Goal: Contribute content: Add original content to the website for others to see

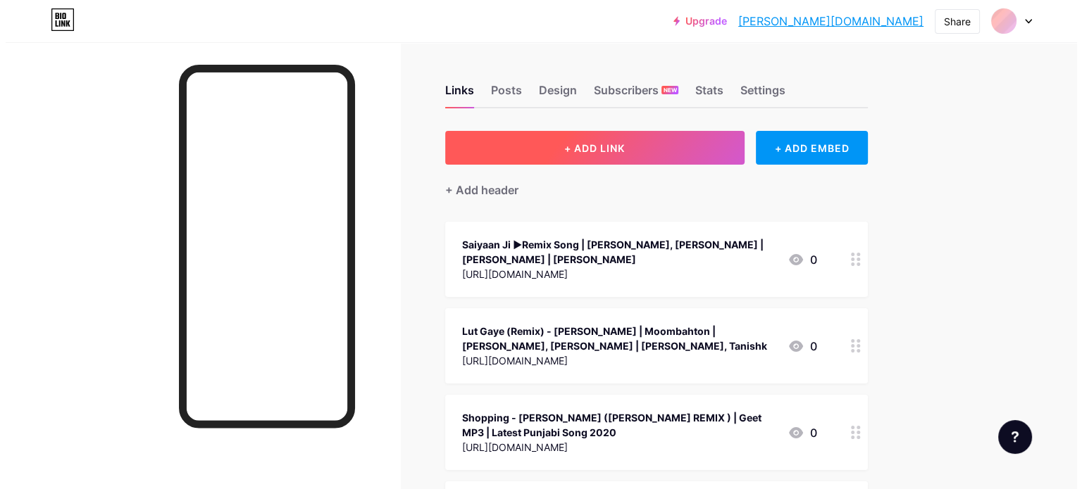
scroll to position [1872, 0]
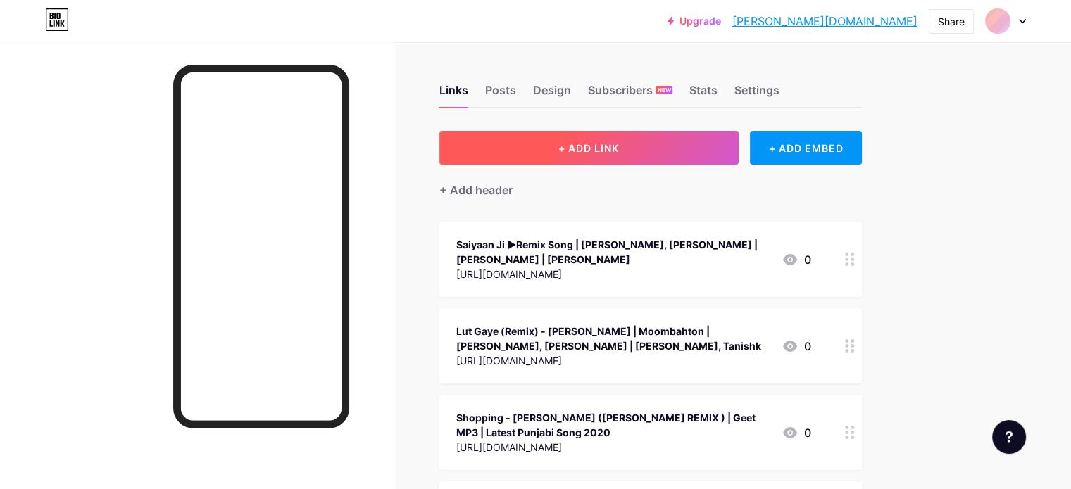
click at [653, 156] on button "+ ADD LINK" at bounding box center [588, 148] width 299 height 34
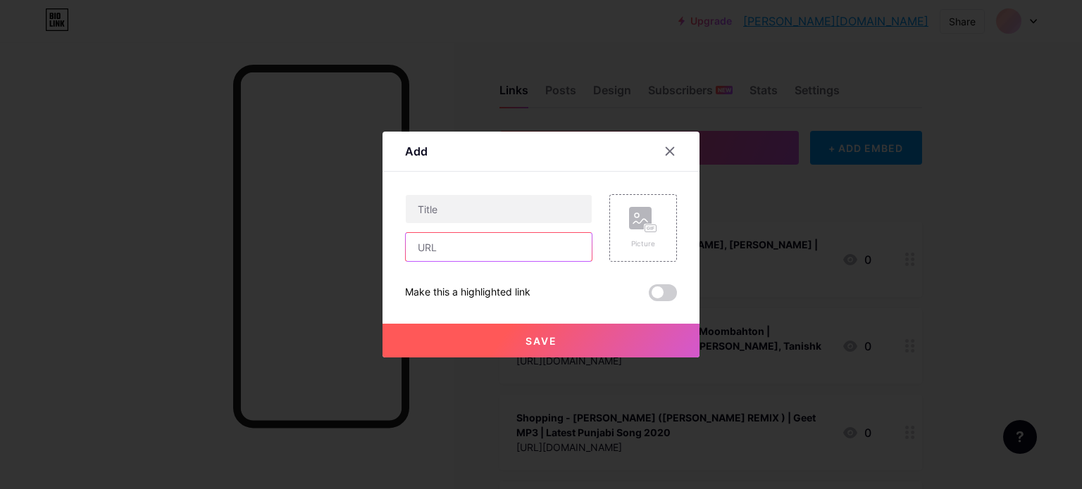
click at [430, 249] on input "text" at bounding box center [499, 247] width 186 height 28
paste input "[URL][DOMAIN_NAME]"
type input "[URL][DOMAIN_NAME]"
click at [629, 233] on div "Picture" at bounding box center [643, 228] width 28 height 42
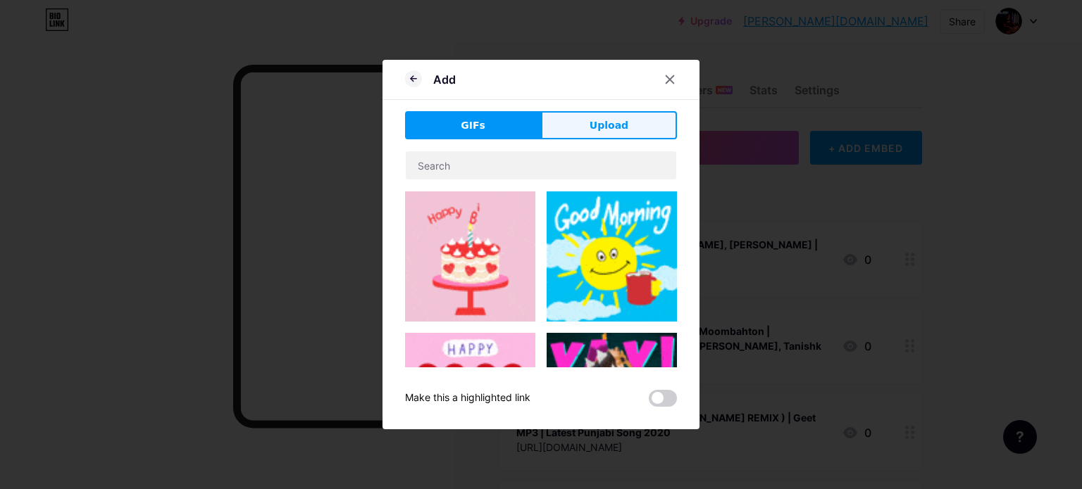
click at [618, 130] on span "Upload" at bounding box center [608, 125] width 39 height 15
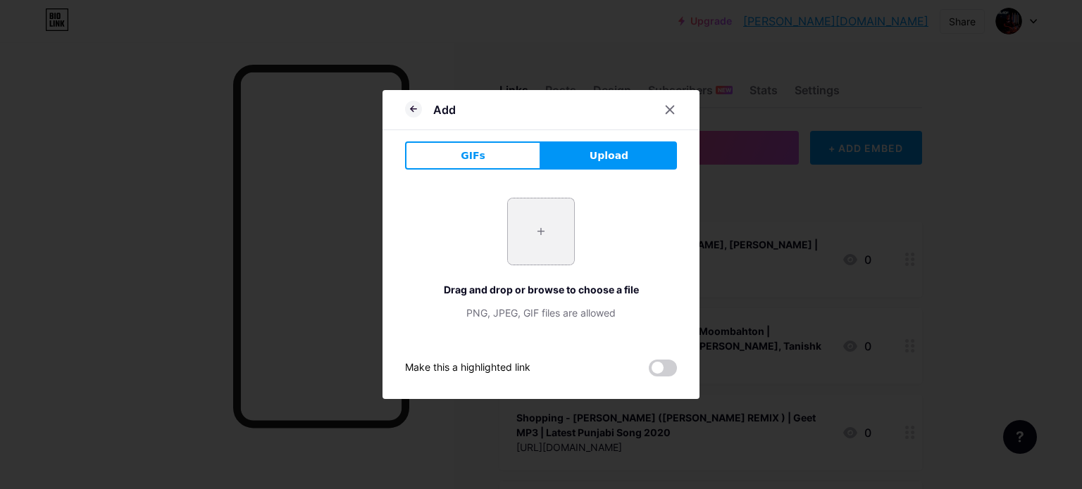
click at [526, 233] on input "file" at bounding box center [541, 232] width 66 height 66
type input "C:\fakepath\mq1.jpg"
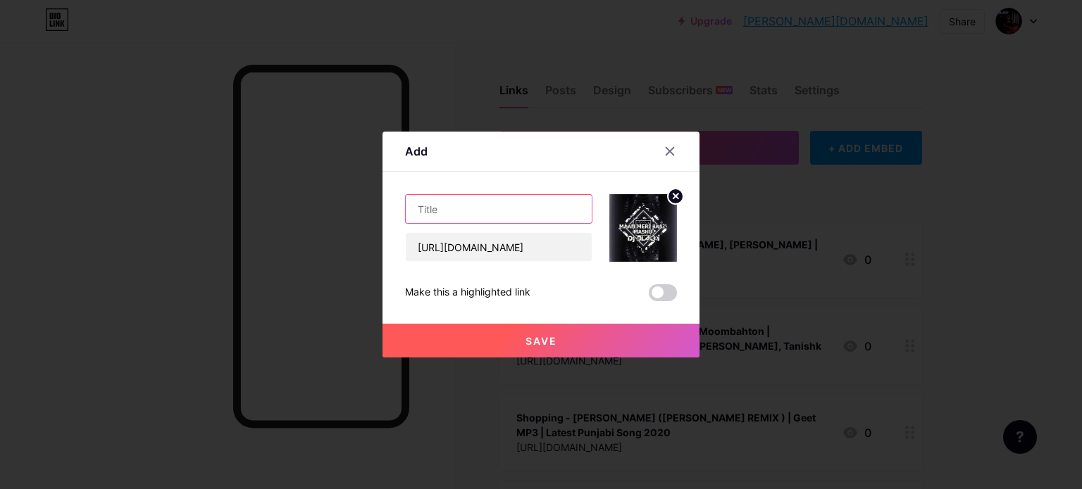
click at [453, 219] on input "text" at bounding box center [499, 209] width 186 height 28
paste input "KING - MAAN MERI [PERSON_NAME] MASHUP"
type input "KING - MAAN MERI [PERSON_NAME] MASHUP"
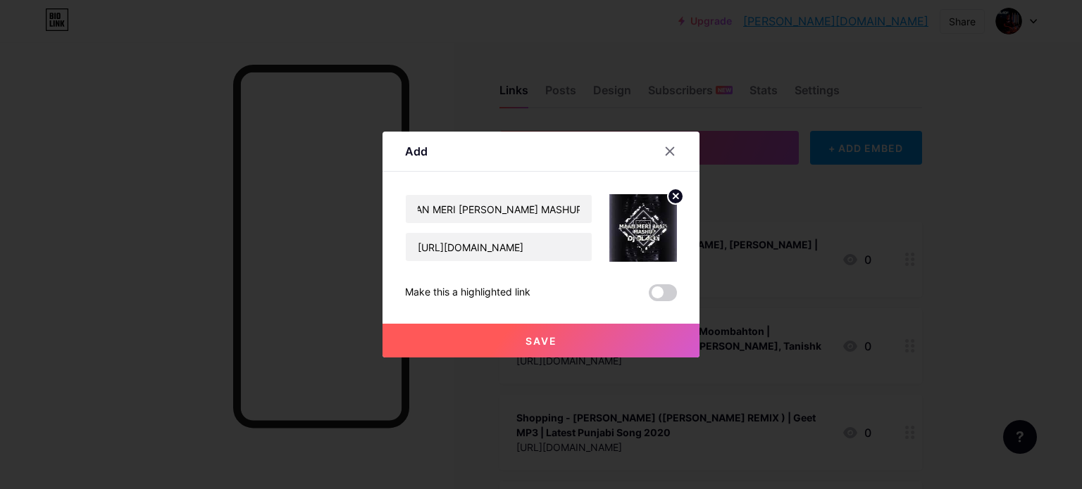
click at [576, 349] on button "Save" at bounding box center [540, 341] width 317 height 34
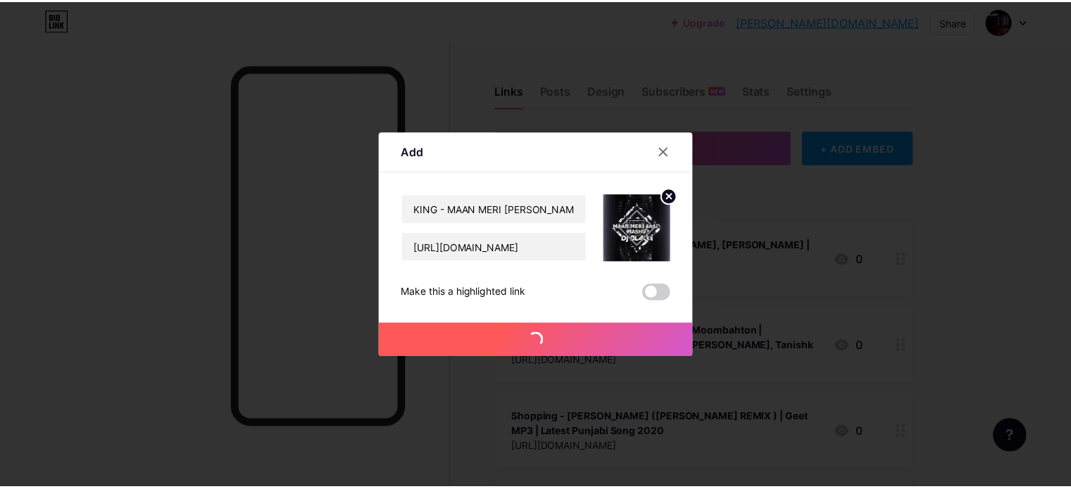
scroll to position [1872, 0]
